Goal: Entertainment & Leisure: Consume media (video, audio)

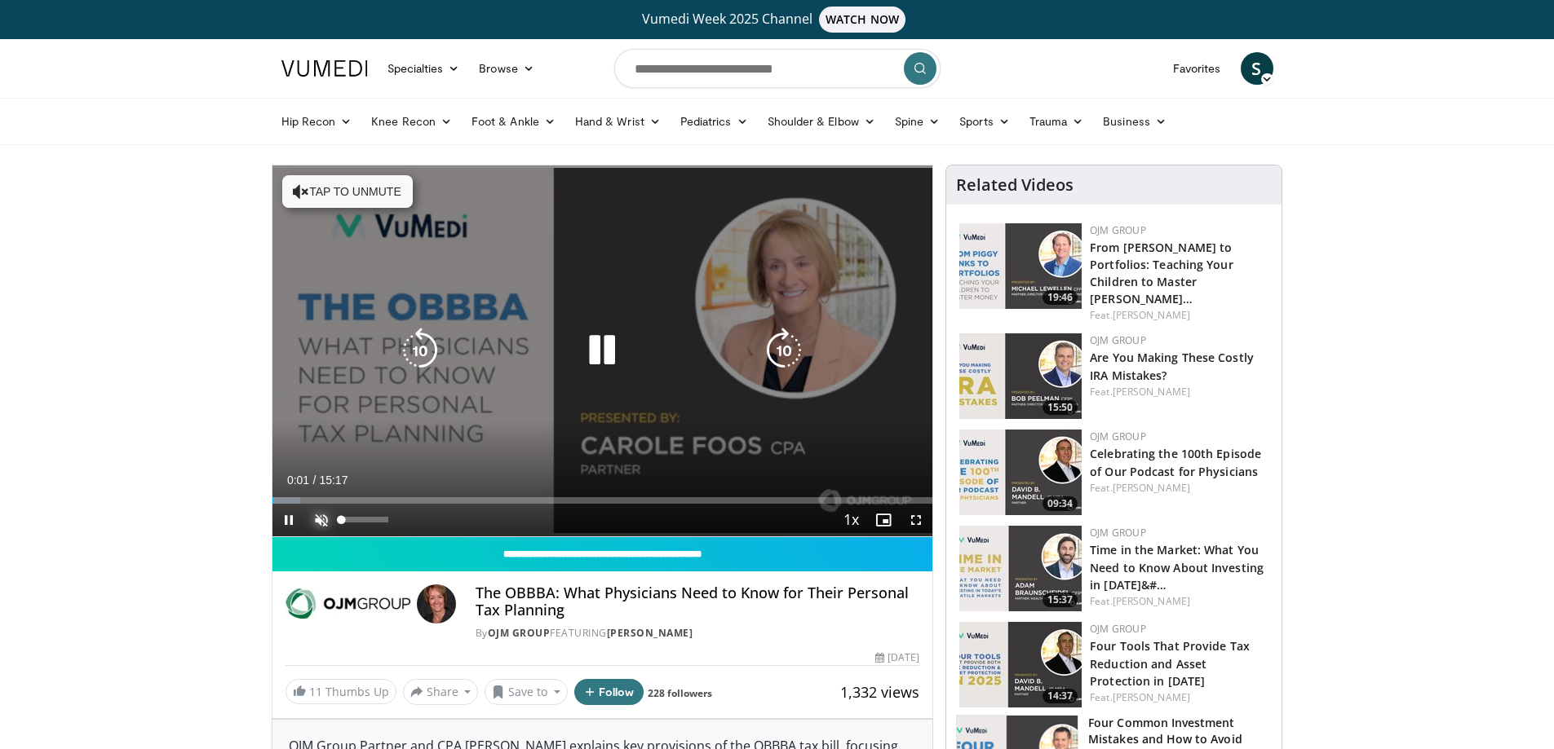
click at [316, 514] on span "Video Player" at bounding box center [321, 520] width 33 height 33
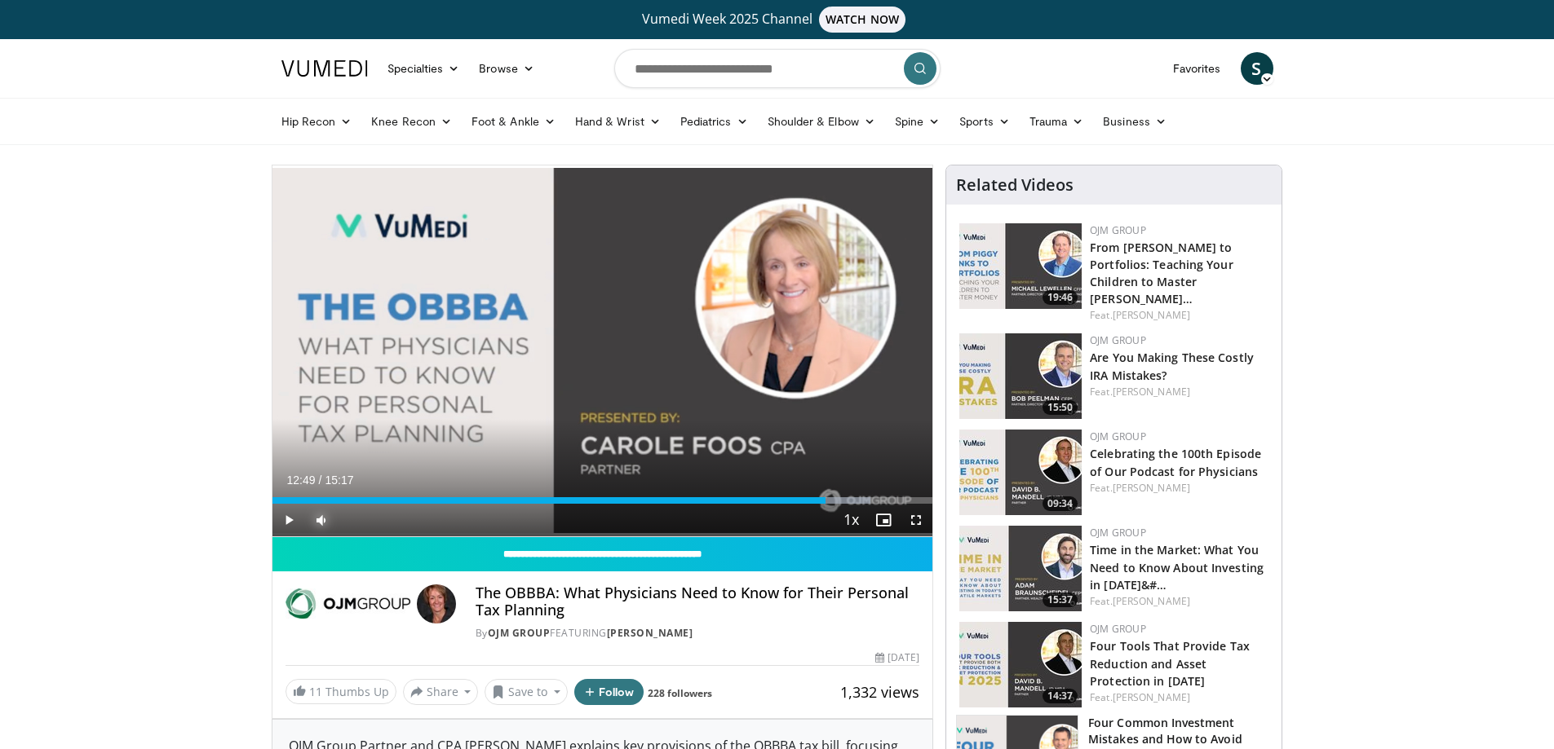
drag, startPoint x: 795, startPoint y: 499, endPoint x: 825, endPoint y: 498, distance: 30.2
click at [826, 498] on div "Progress Bar" at bounding box center [827, 500] width 2 height 7
drag, startPoint x: 825, startPoint y: 500, endPoint x: 876, endPoint y: 499, distance: 50.6
click at [877, 499] on div "Progress Bar" at bounding box center [878, 500] width 2 height 7
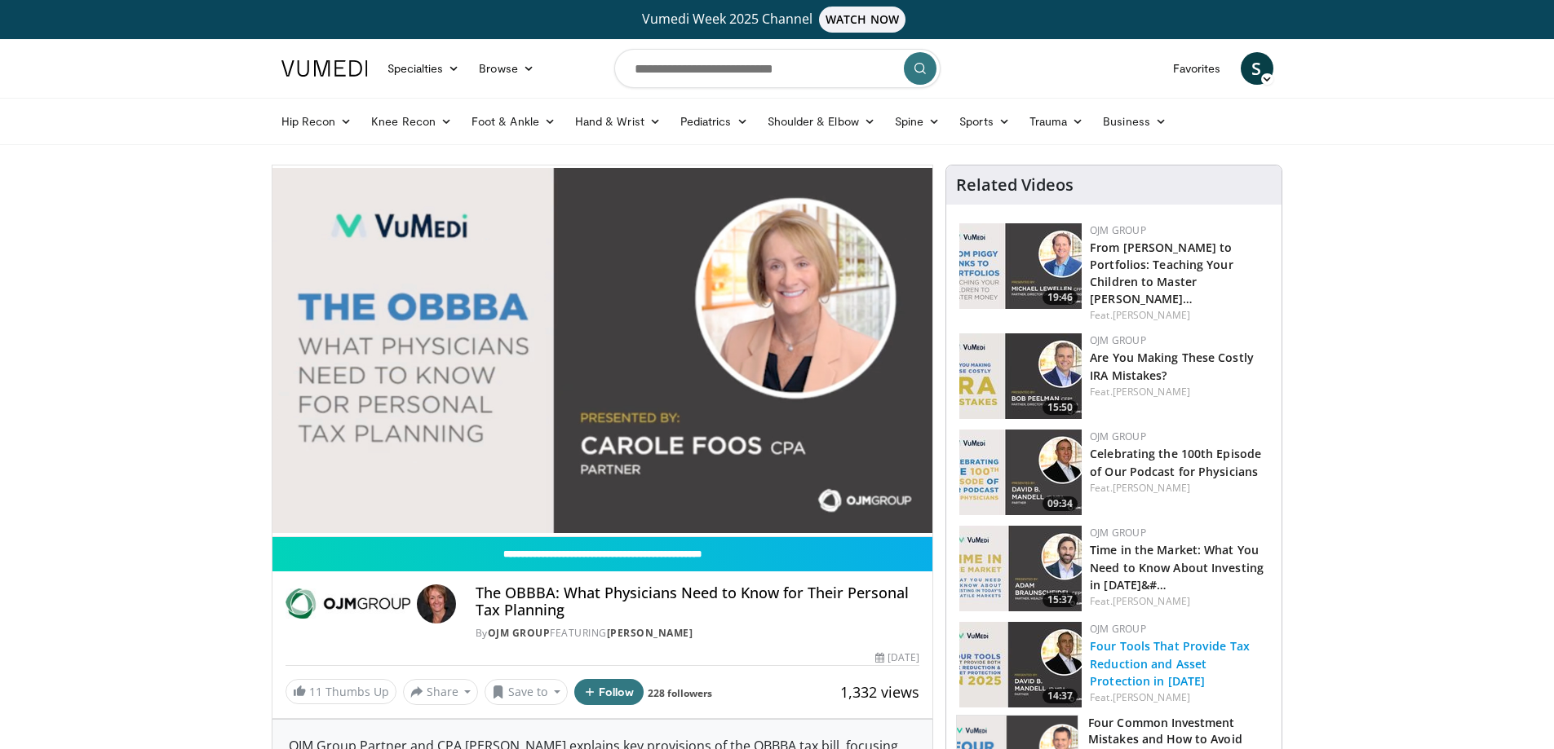
click at [1154, 639] on link "Four Tools That Provide Tax Reduction and Asset Protection in [DATE]" at bounding box center [1170, 664] width 160 height 50
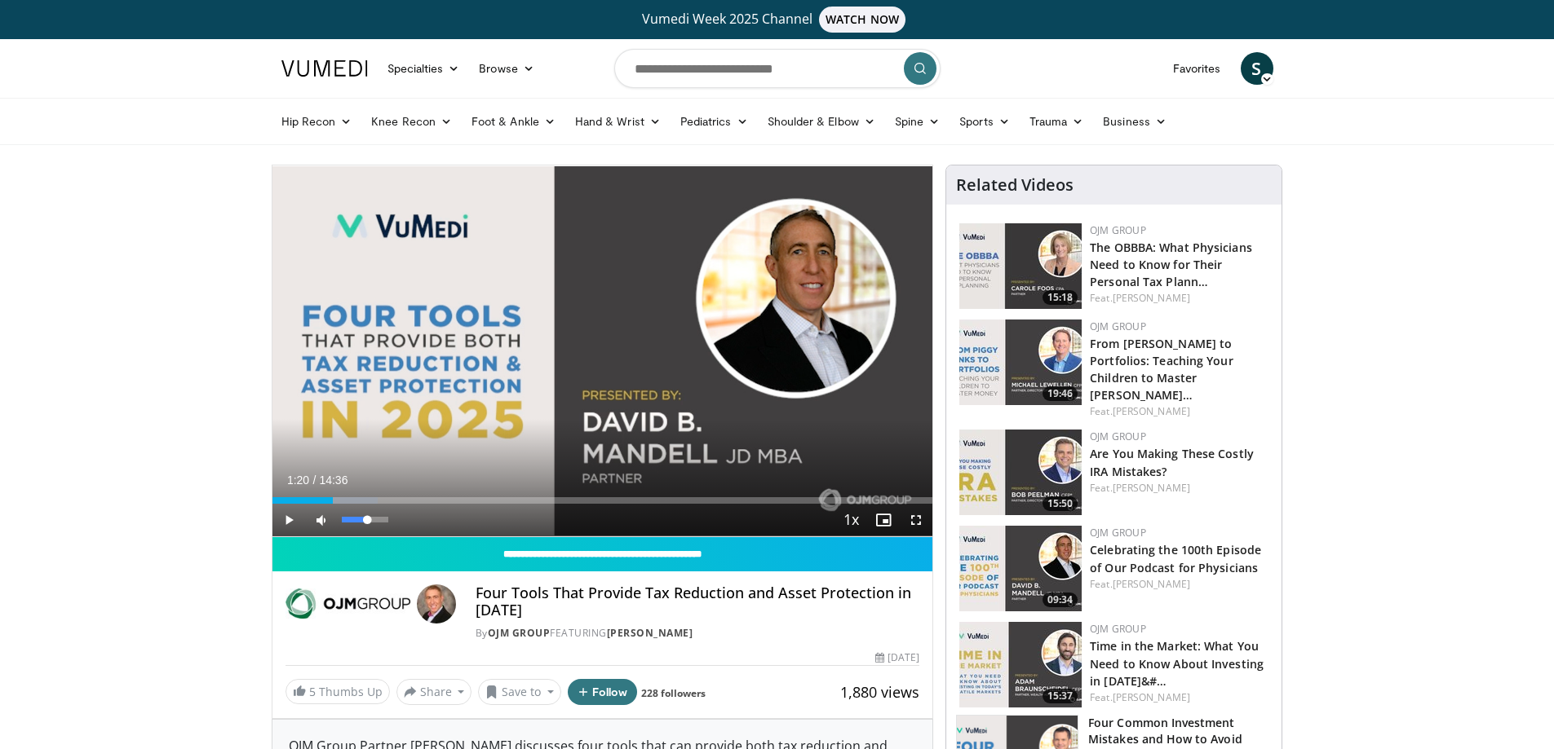
drag, startPoint x: 281, startPoint y: 501, endPoint x: 332, endPoint y: 506, distance: 50.8
click at [332, 506] on div "Current Time 1:20 / Duration 14:36 Play Skip Backward Skip Forward Mute Loaded …" at bounding box center [602, 520] width 661 height 33
drag, startPoint x: 374, startPoint y: 502, endPoint x: 488, endPoint y: 507, distance: 114.3
click at [488, 507] on div "Current Time 4:46 / Duration 14:36 Play Skip Backward Skip Forward Mute Loaded …" at bounding box center [602, 520] width 661 height 33
drag, startPoint x: 574, startPoint y: 502, endPoint x: 617, endPoint y: 507, distance: 42.7
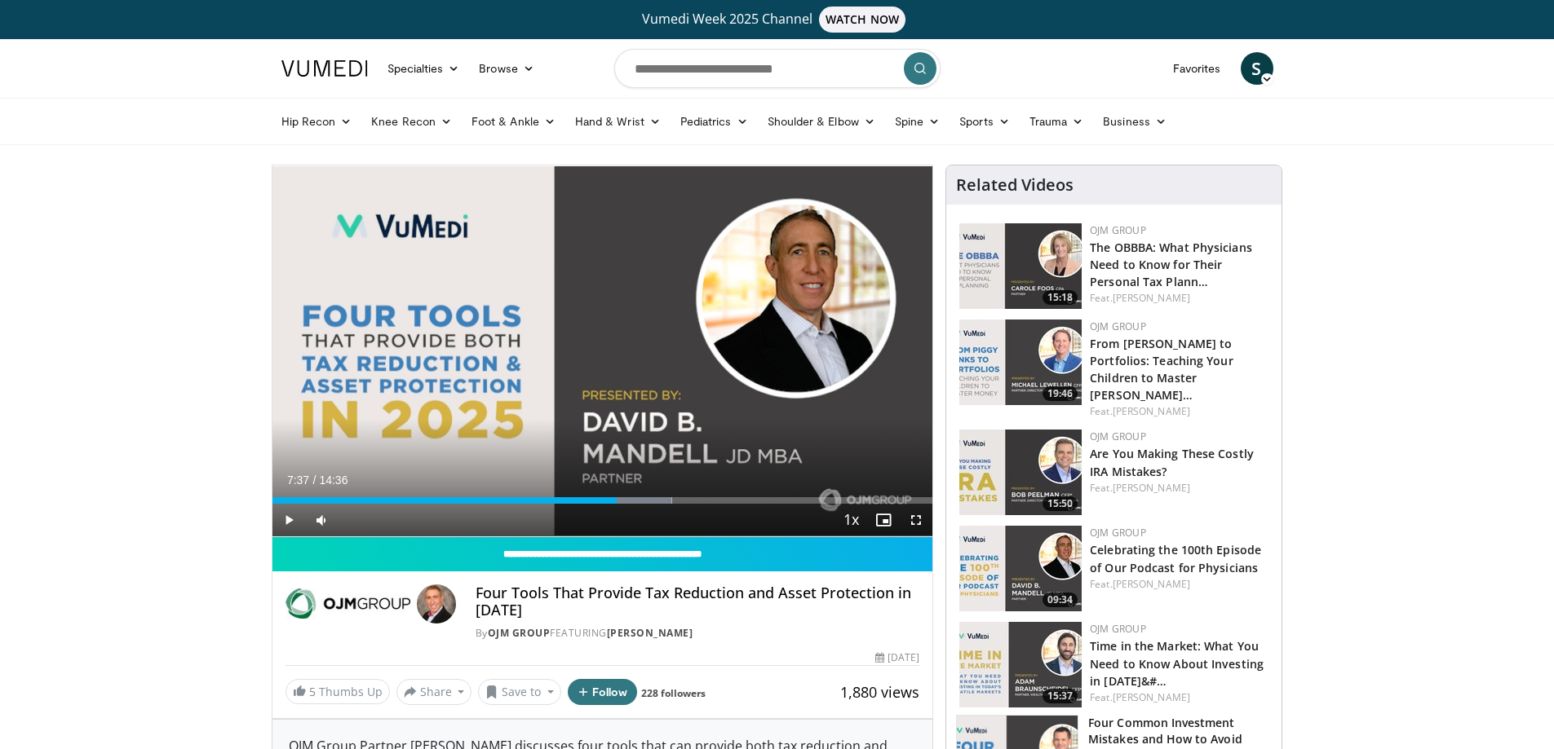
click at [617, 507] on div "Current Time 7:37 / Duration 14:36 Play Skip Backward Skip Forward Mute Loaded …" at bounding box center [602, 520] width 661 height 33
drag, startPoint x: 699, startPoint y: 497, endPoint x: 733, endPoint y: 498, distance: 34.3
click at [733, 498] on div "Progress Bar" at bounding box center [734, 500] width 2 height 7
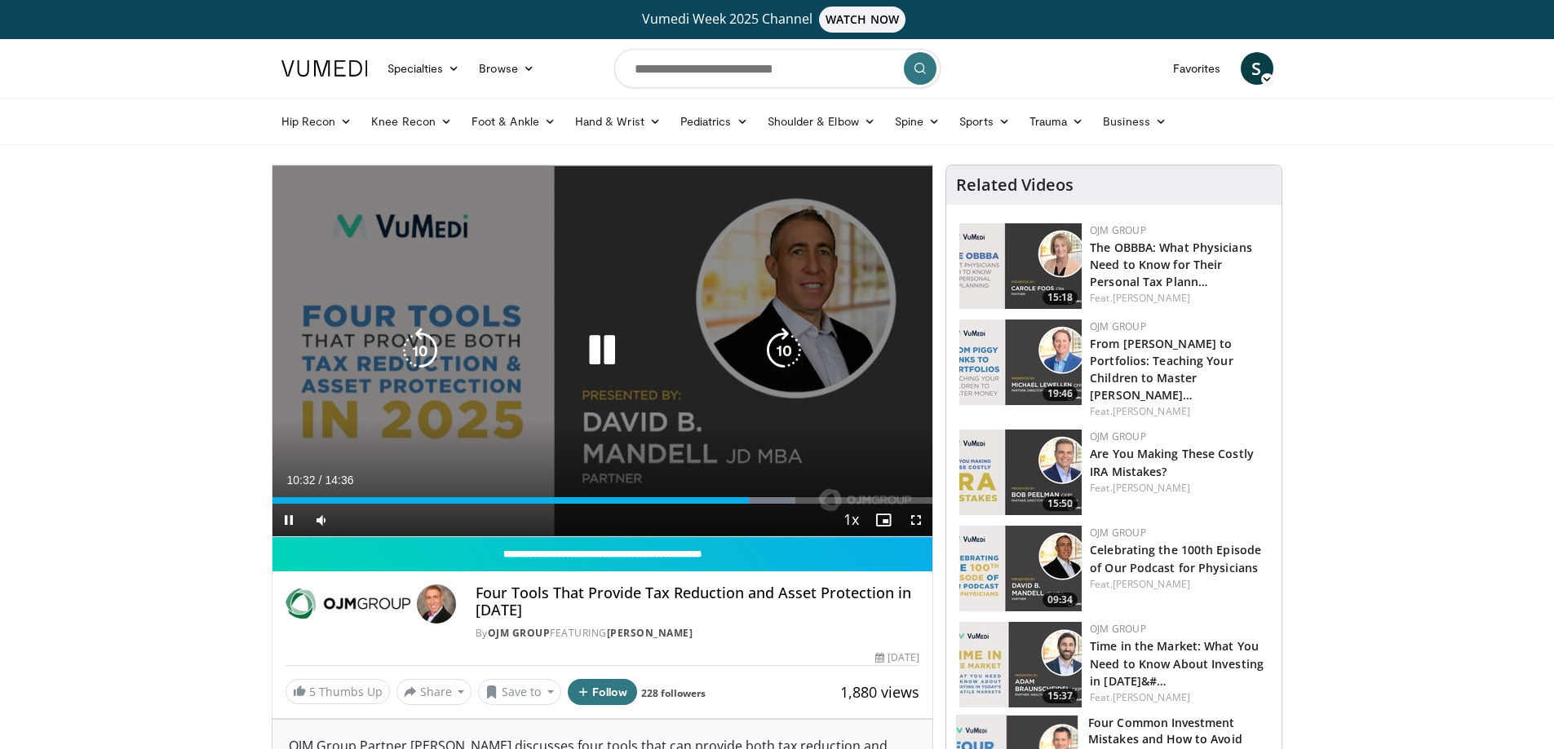
click at [839, 415] on div "10 seconds Tap to unmute" at bounding box center [602, 351] width 661 height 371
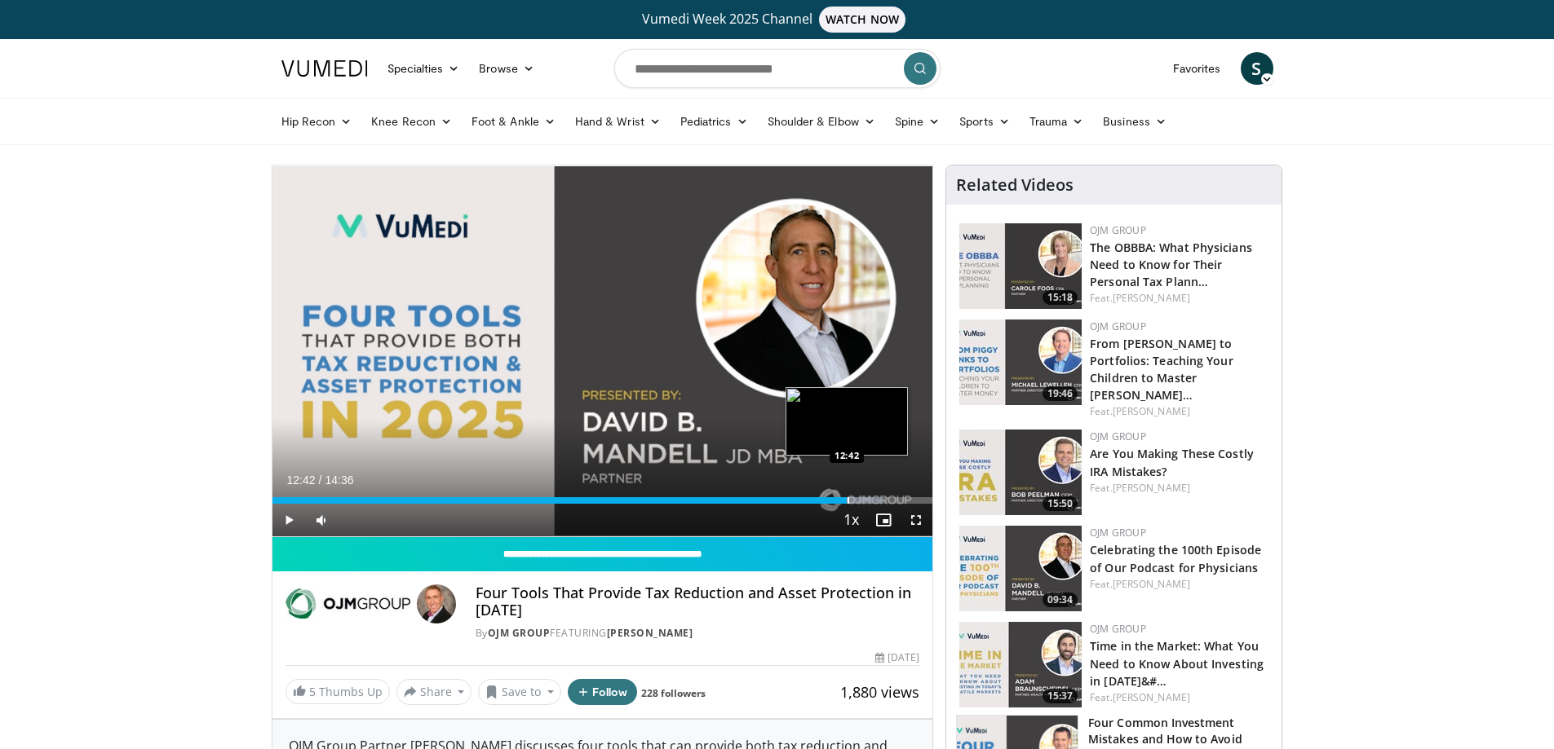
drag, startPoint x: 770, startPoint y: 502, endPoint x: 847, endPoint y: 498, distance: 77.5
click at [847, 498] on div "Progress Bar" at bounding box center [848, 500] width 2 height 7
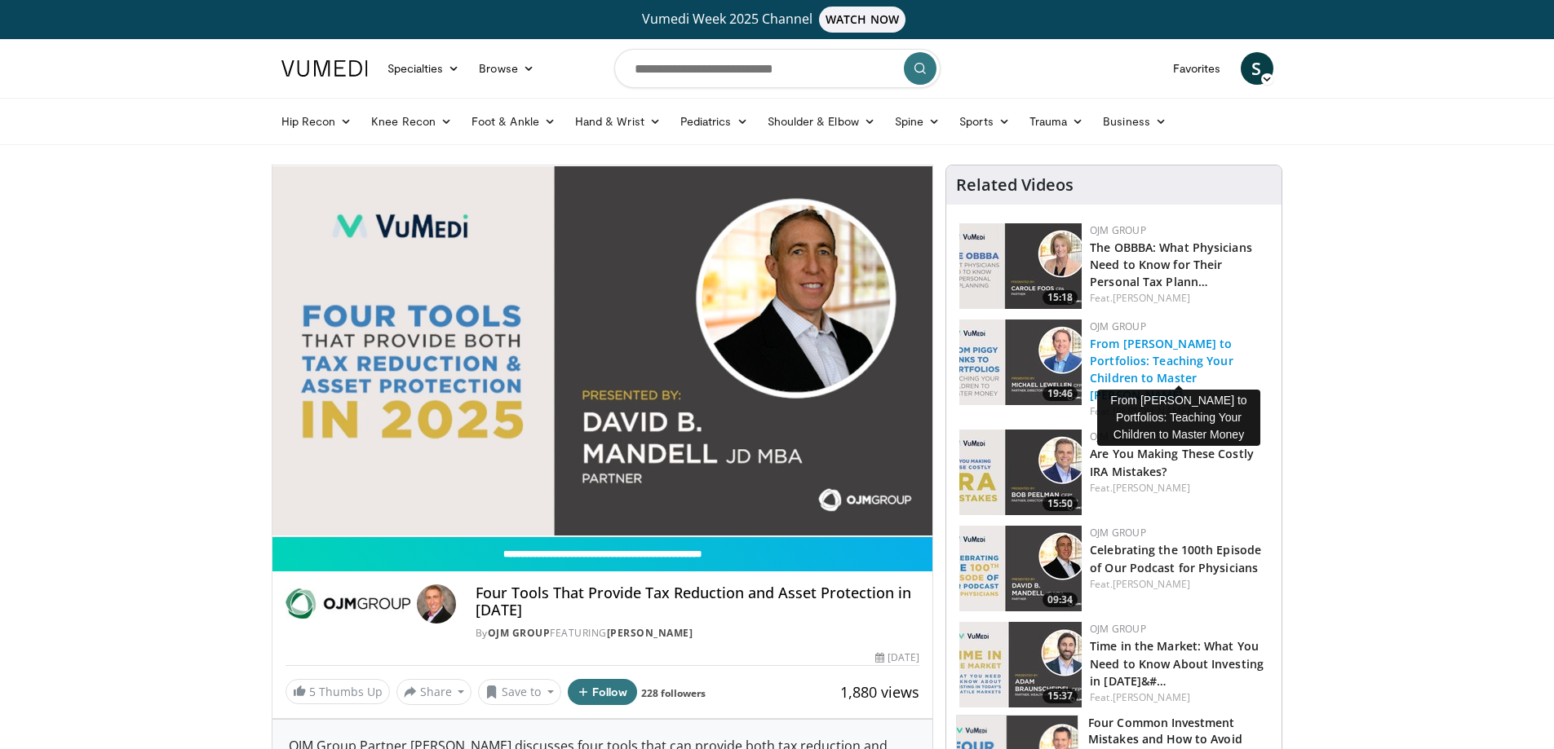
click at [1130, 354] on link "From Piggy Banks to Portfolios: Teaching Your Children to Master Mon…" at bounding box center [1162, 369] width 144 height 67
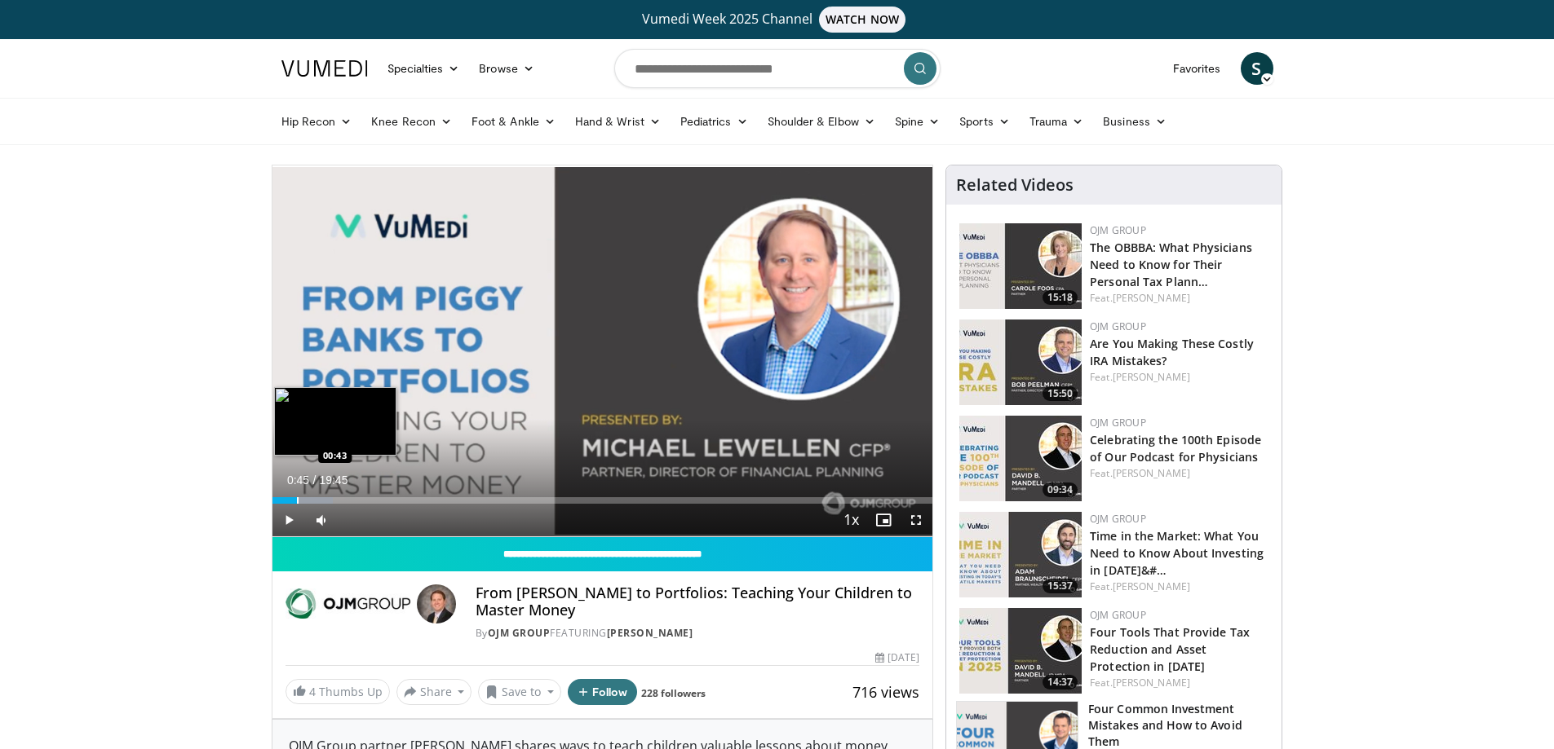
drag, startPoint x: 276, startPoint y: 500, endPoint x: 297, endPoint y: 501, distance: 20.4
click at [297, 501] on div "Progress Bar" at bounding box center [298, 500] width 2 height 7
drag, startPoint x: 312, startPoint y: 502, endPoint x: 334, endPoint y: 502, distance: 22.0
click at [334, 502] on div "Progress Bar" at bounding box center [335, 500] width 2 height 7
drag, startPoint x: 335, startPoint y: 502, endPoint x: 355, endPoint y: 502, distance: 19.6
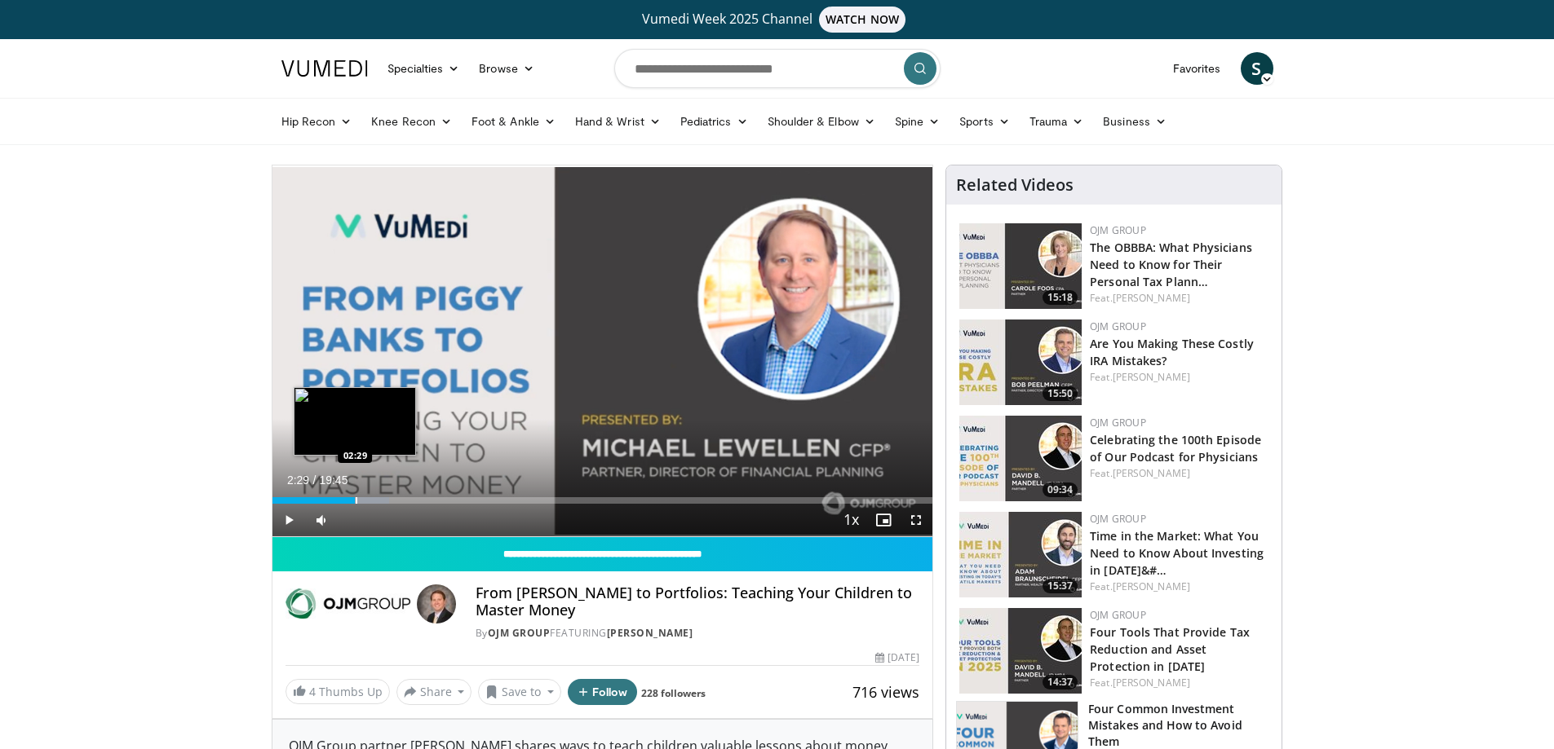
click at [356, 502] on div "Progress Bar" at bounding box center [357, 500] width 2 height 7
drag, startPoint x: 361, startPoint y: 498, endPoint x: 406, endPoint y: 502, distance: 45.0
click at [407, 502] on div "Progress Bar" at bounding box center [408, 500] width 2 height 7
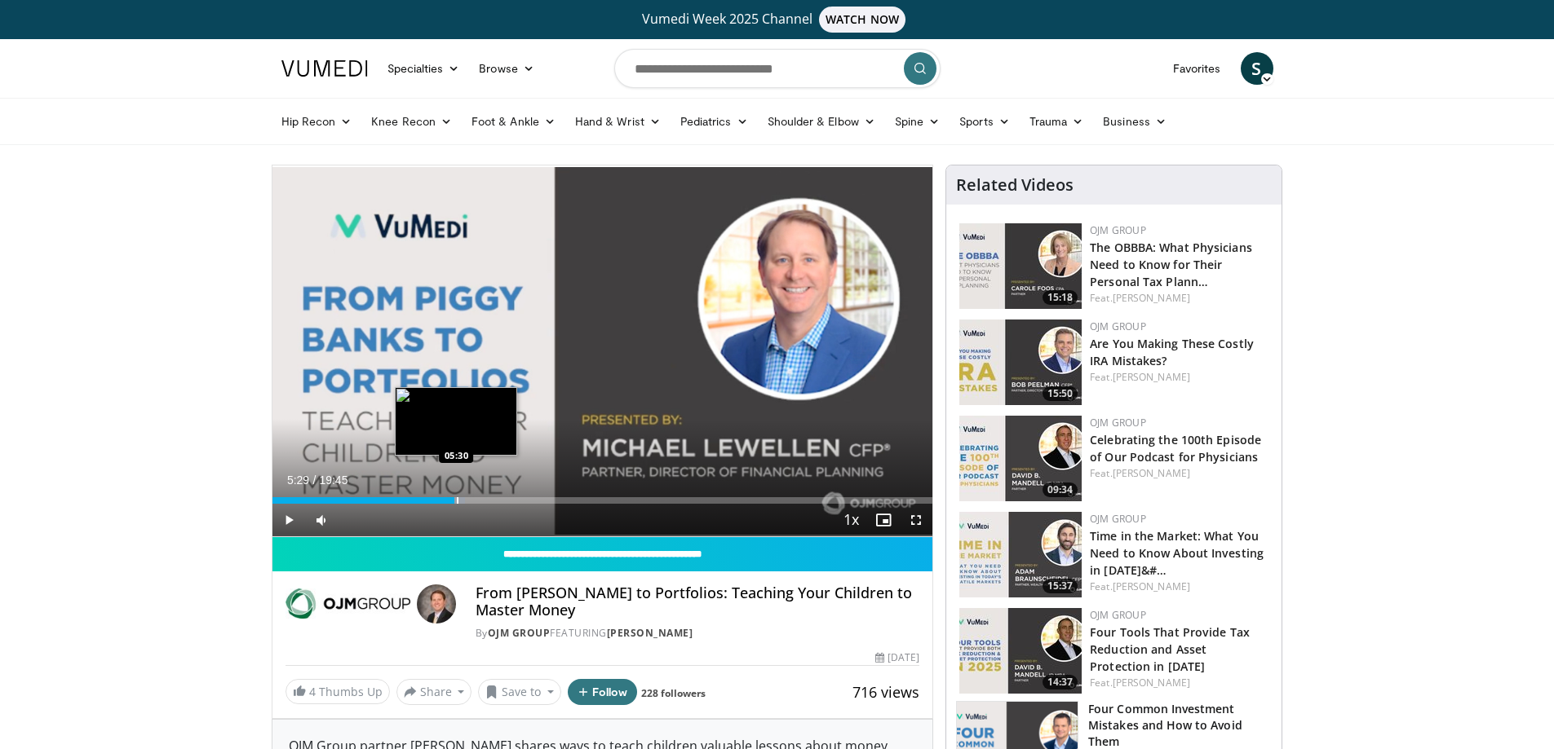
drag, startPoint x: 411, startPoint y: 500, endPoint x: 456, endPoint y: 501, distance: 44.9
click at [457, 501] on div "Progress Bar" at bounding box center [458, 500] width 2 height 7
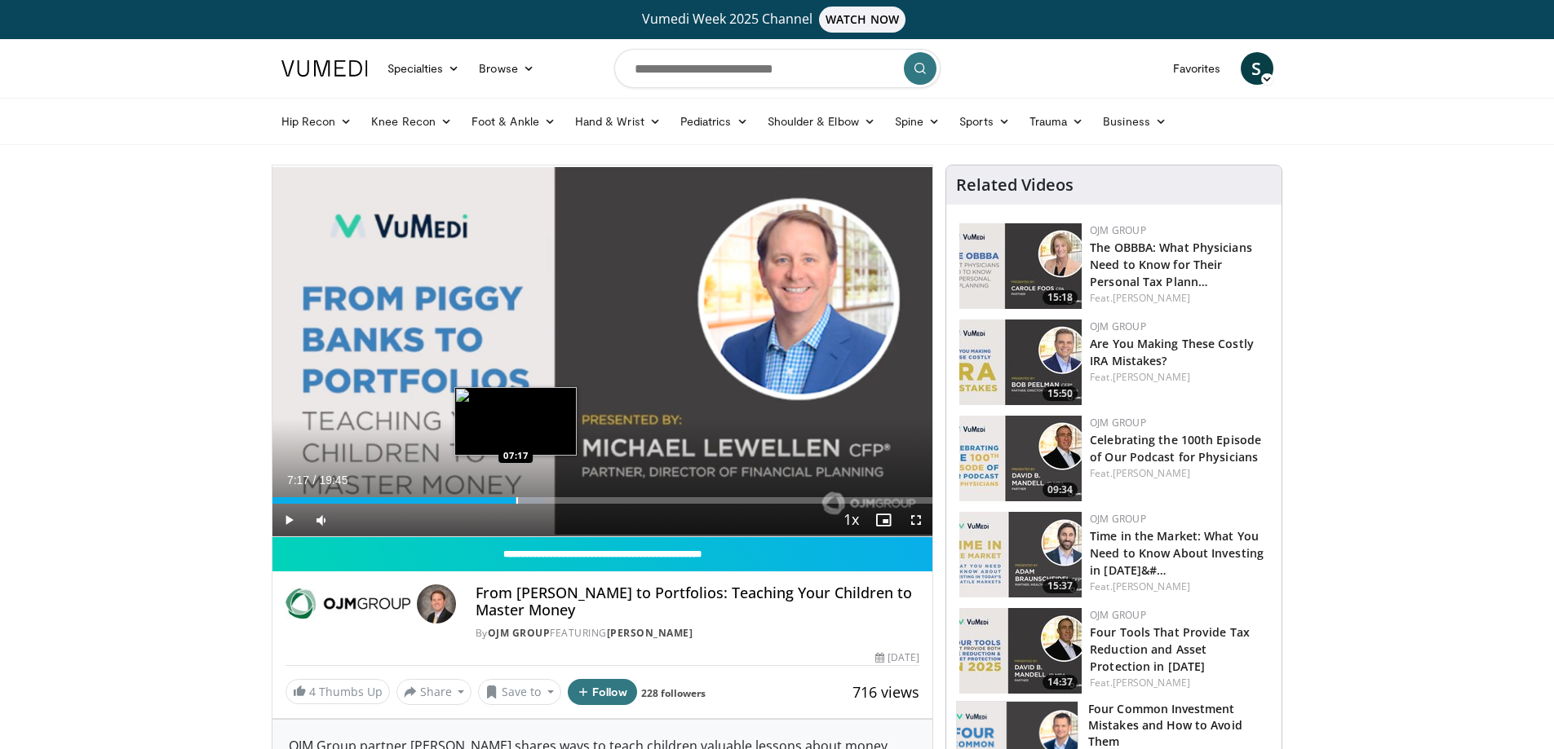
drag, startPoint x: 471, startPoint y: 500, endPoint x: 515, endPoint y: 501, distance: 44.0
click at [516, 501] on div "Progress Bar" at bounding box center [517, 500] width 2 height 7
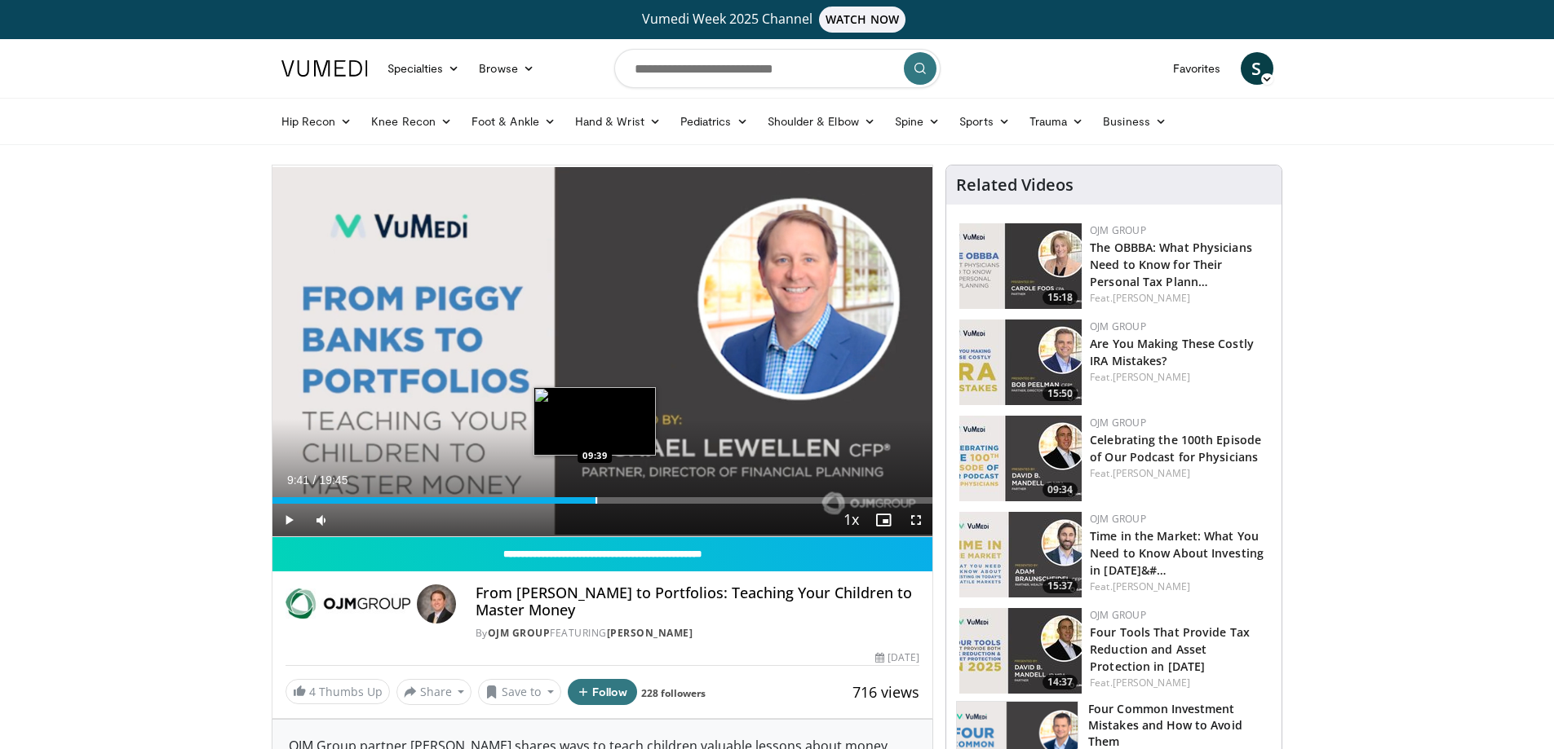
drag, startPoint x: 524, startPoint y: 500, endPoint x: 595, endPoint y: 501, distance: 71.0
click at [595, 501] on div "Progress Bar" at bounding box center [596, 500] width 2 height 7
drag, startPoint x: 603, startPoint y: 501, endPoint x: 657, endPoint y: 499, distance: 54.7
click at [658, 499] on div "Progress Bar" at bounding box center [659, 500] width 2 height 7
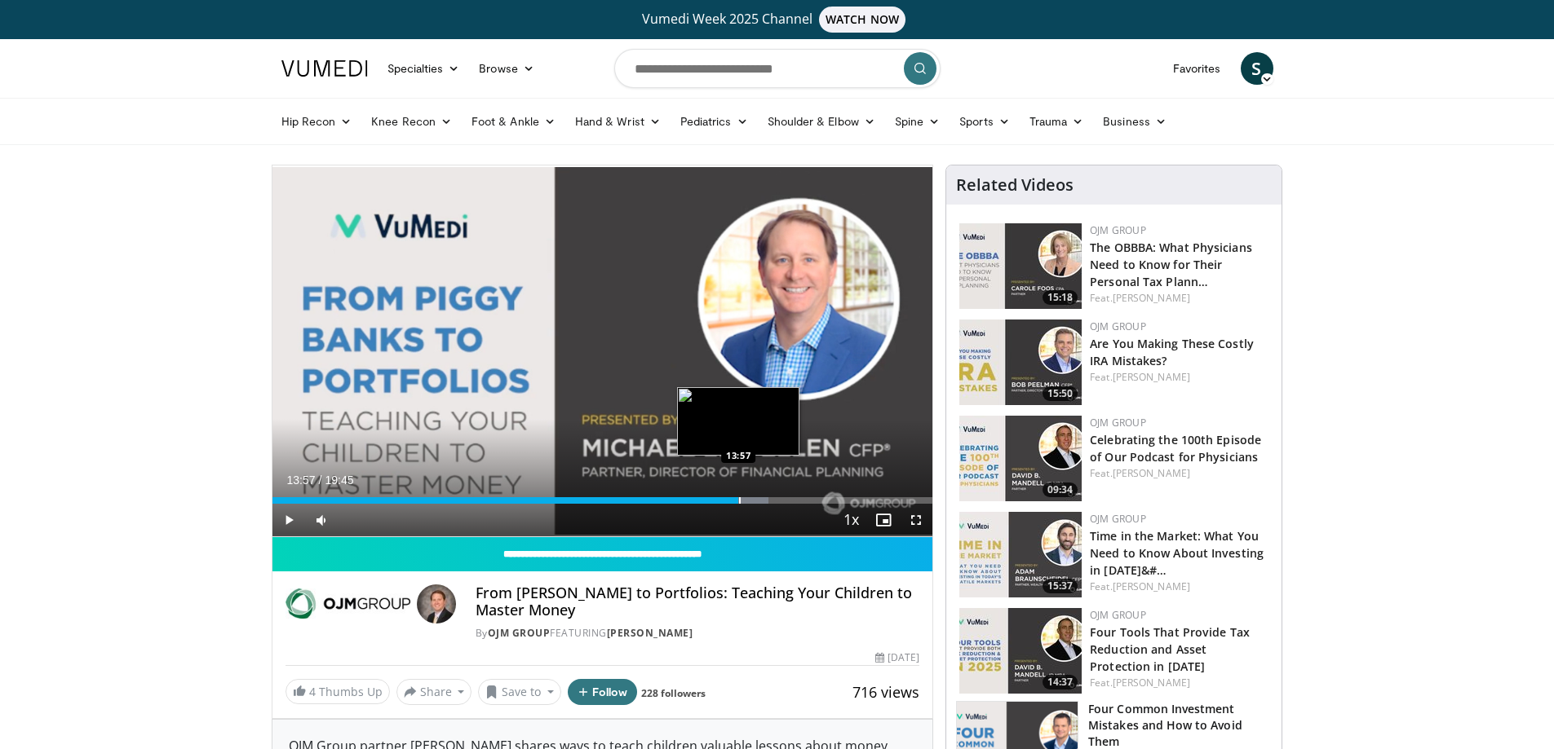
drag, startPoint x: 664, startPoint y: 500, endPoint x: 738, endPoint y: 497, distance: 74.3
click at [739, 497] on div "Progress Bar" at bounding box center [740, 500] width 2 height 7
drag, startPoint x: 741, startPoint y: 500, endPoint x: 841, endPoint y: 481, distance: 101.2
click at [841, 504] on div "Current Time 17:01 / Duration 19:45 Play Skip Backward Skip Forward Mute 100% L…" at bounding box center [602, 520] width 661 height 33
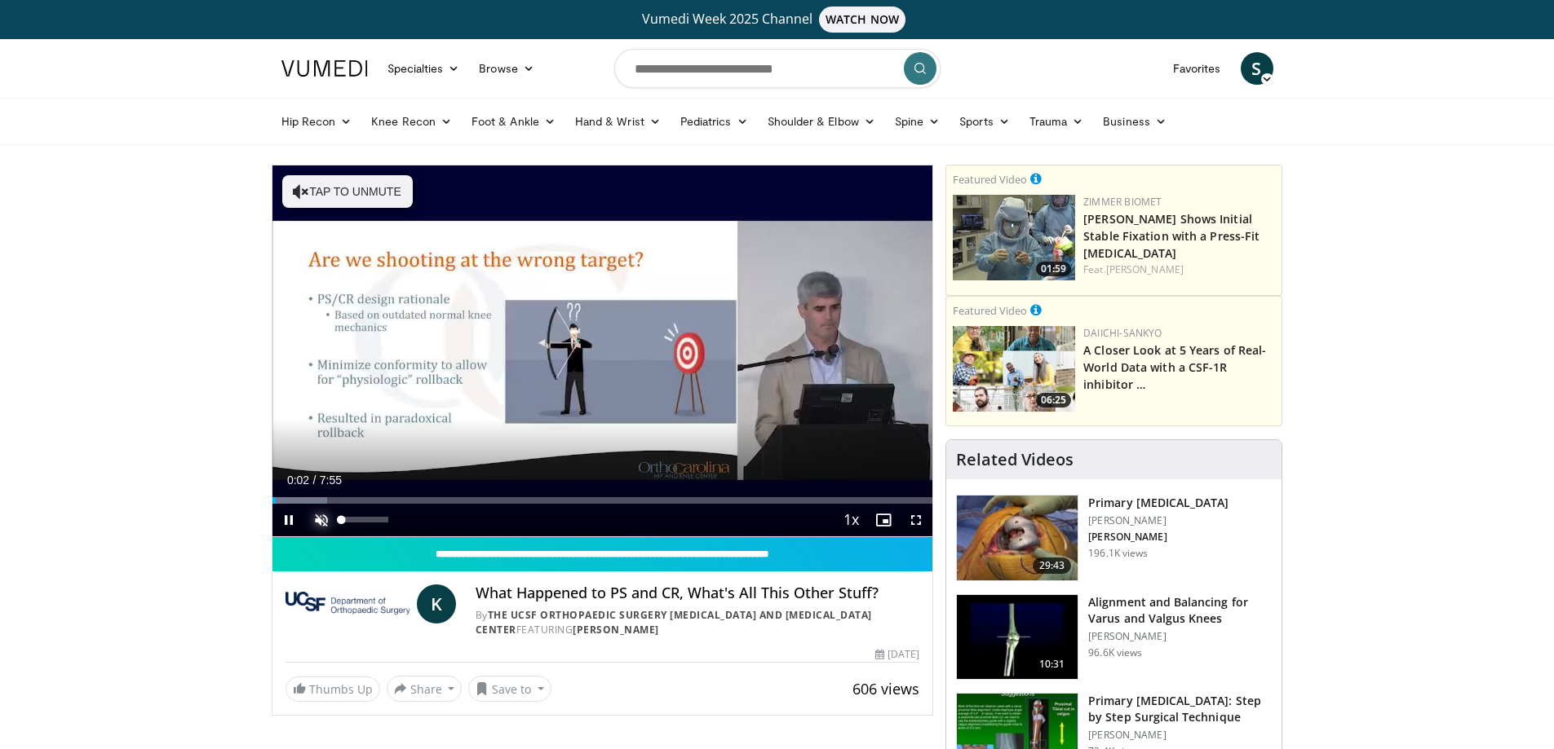
click at [321, 519] on span "Video Player" at bounding box center [321, 520] width 33 height 33
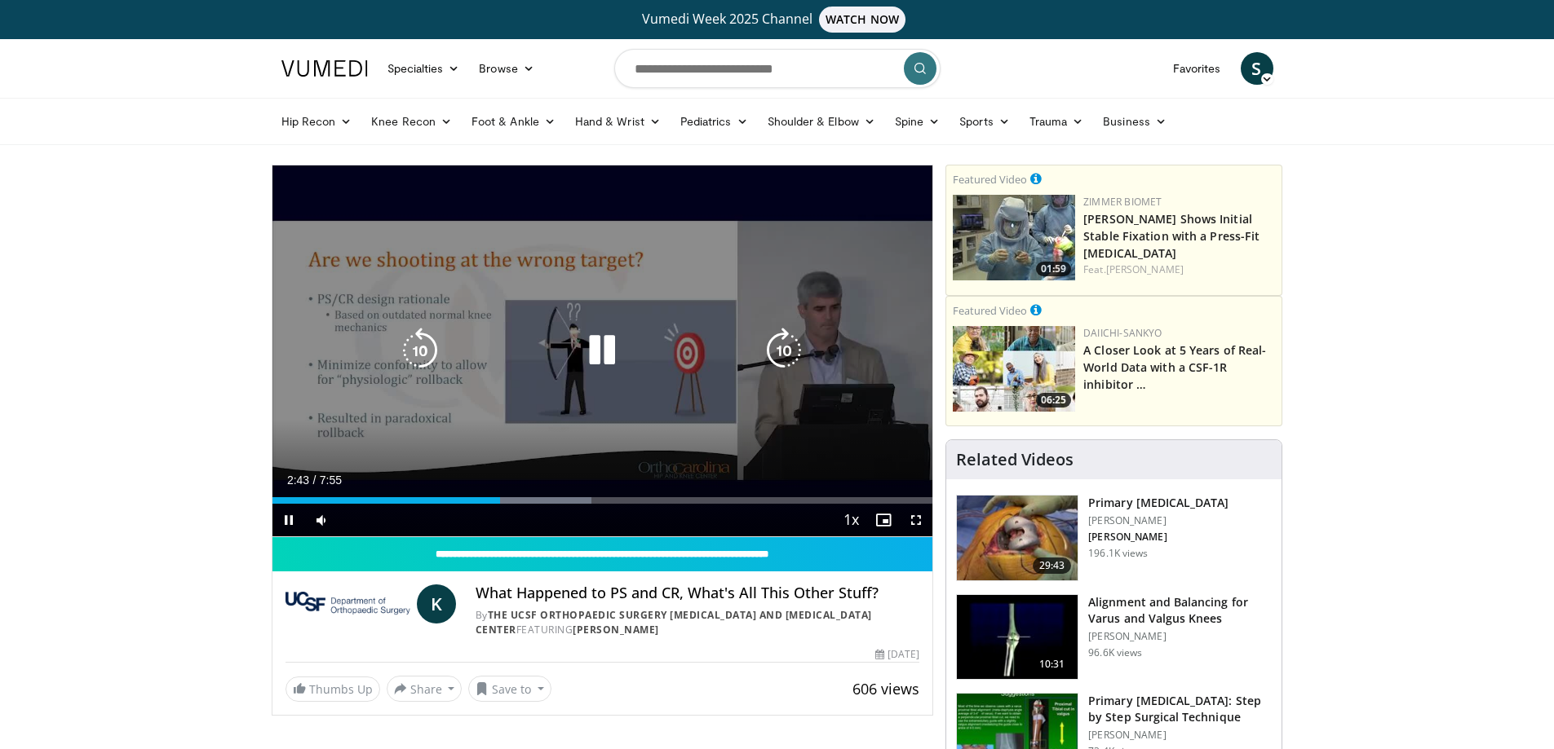
click at [606, 347] on icon "Video Player" at bounding box center [602, 351] width 46 height 46
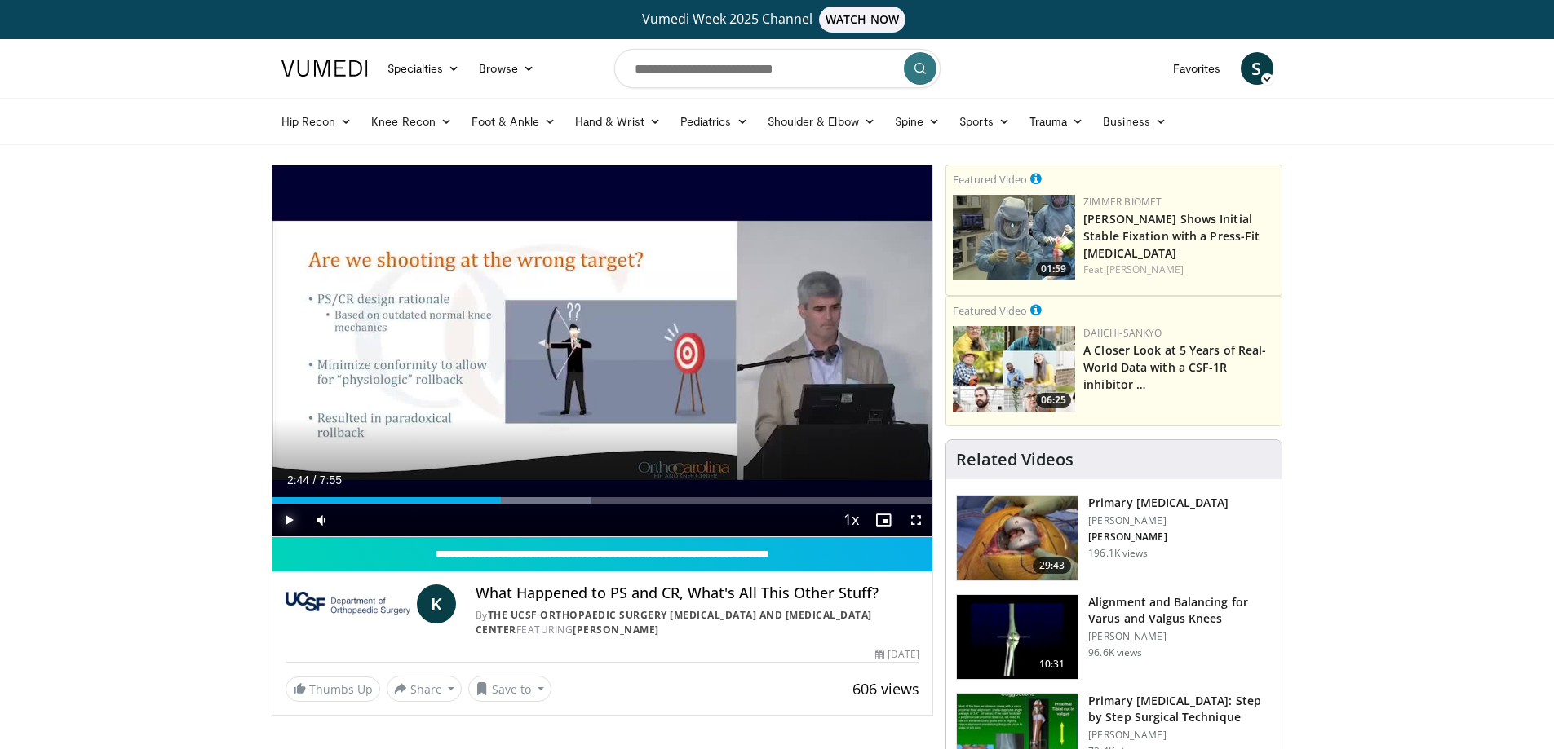
click at [293, 519] on span "Video Player" at bounding box center [288, 520] width 33 height 33
